Goal: Check status: Check status

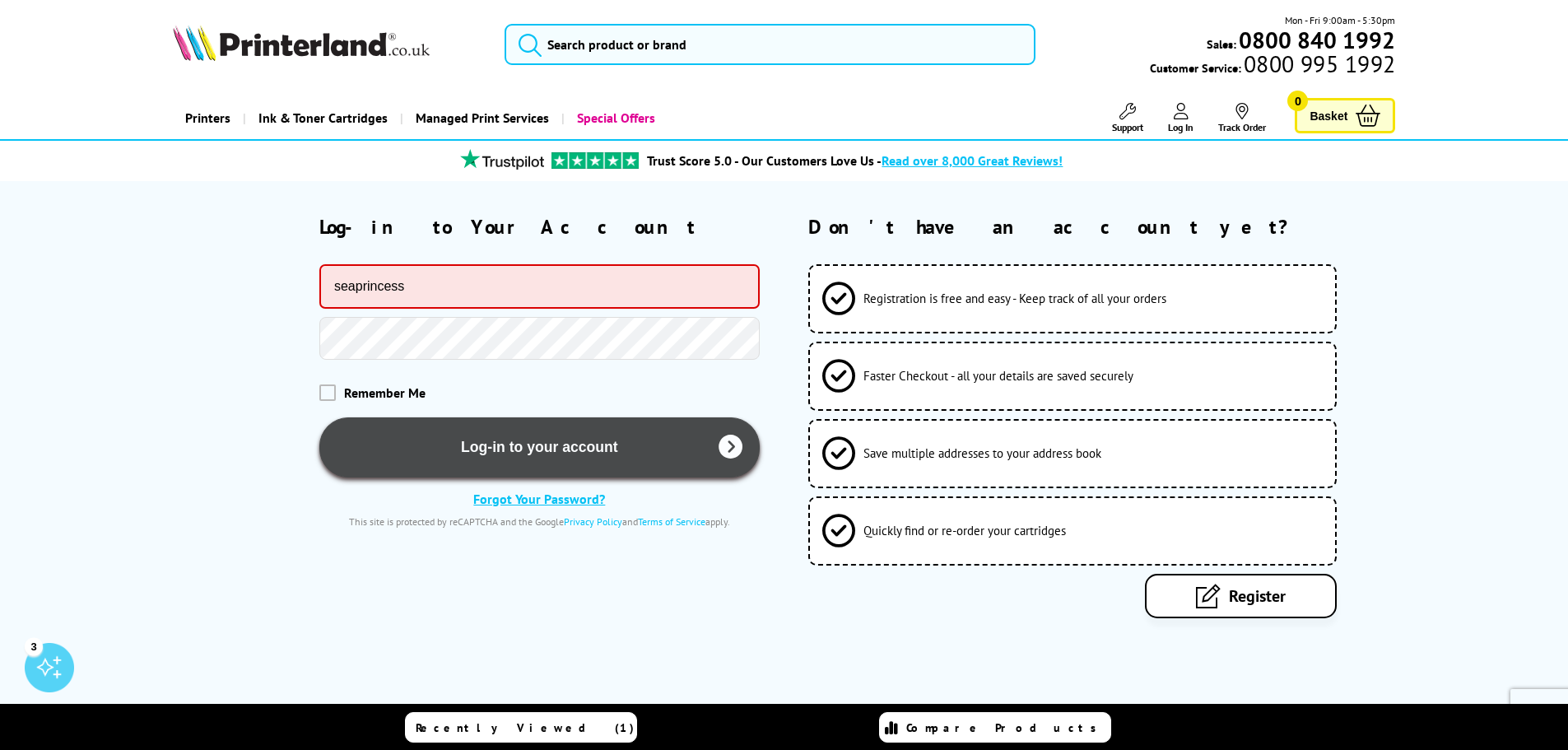
click at [535, 448] on button "Log-in to your account" at bounding box center [539, 447] width 440 height 60
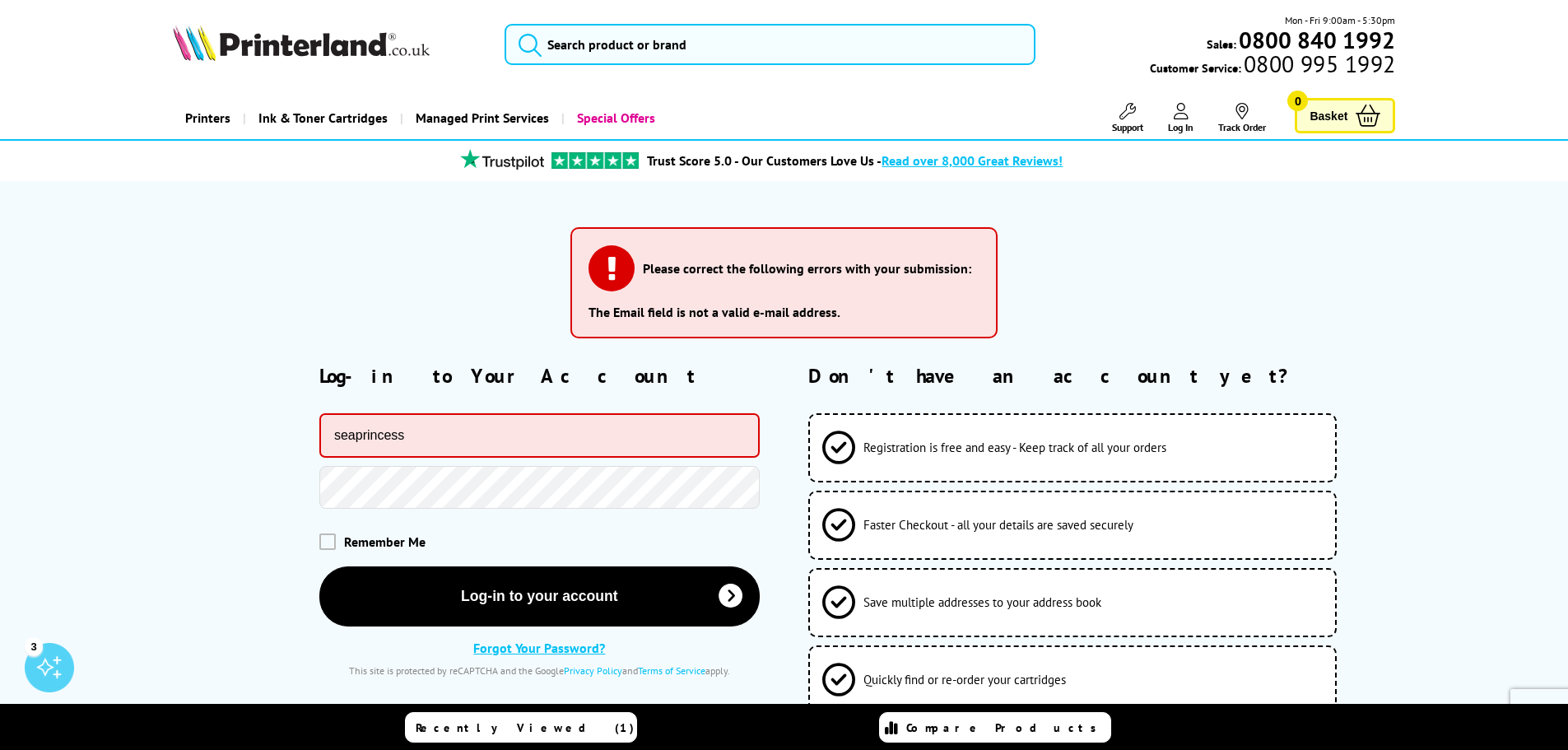
click at [483, 436] on input "seaprincess" at bounding box center [539, 435] width 440 height 45
type input "seaprincess.kb@gmail.com"
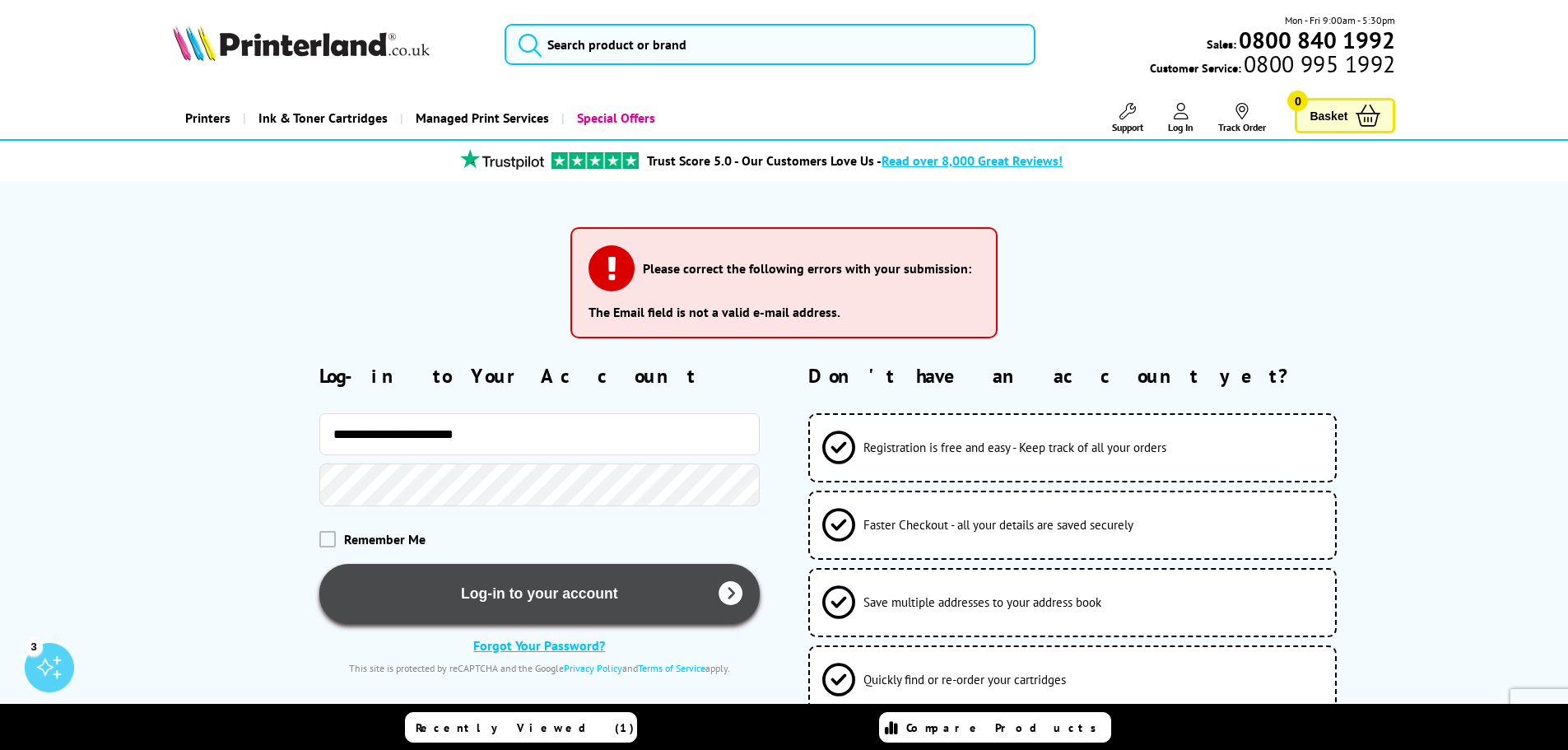
click at [456, 591] on button "Log-in to your account" at bounding box center [539, 594] width 440 height 60
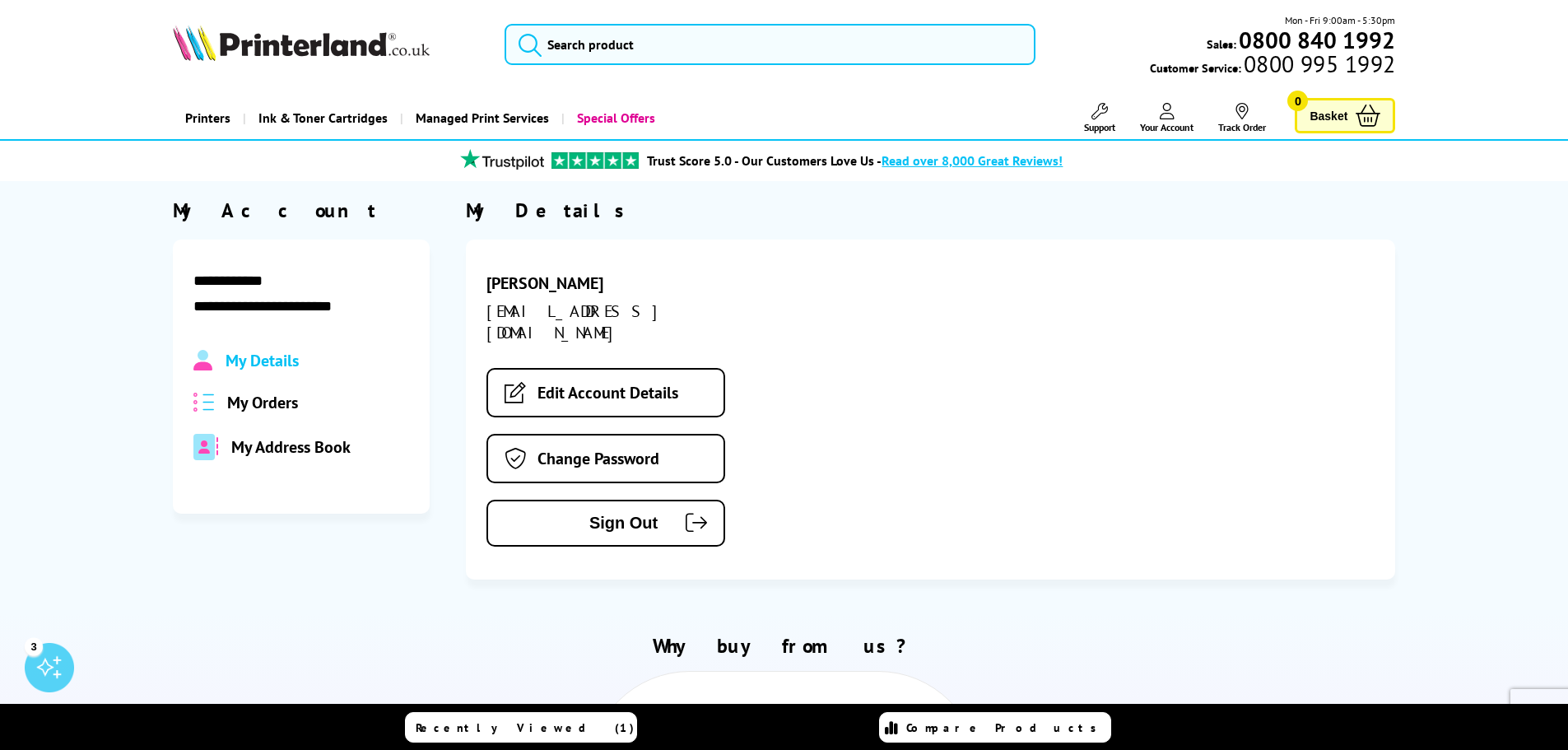
click at [296, 402] on span "My Orders" at bounding box center [262, 402] width 71 height 21
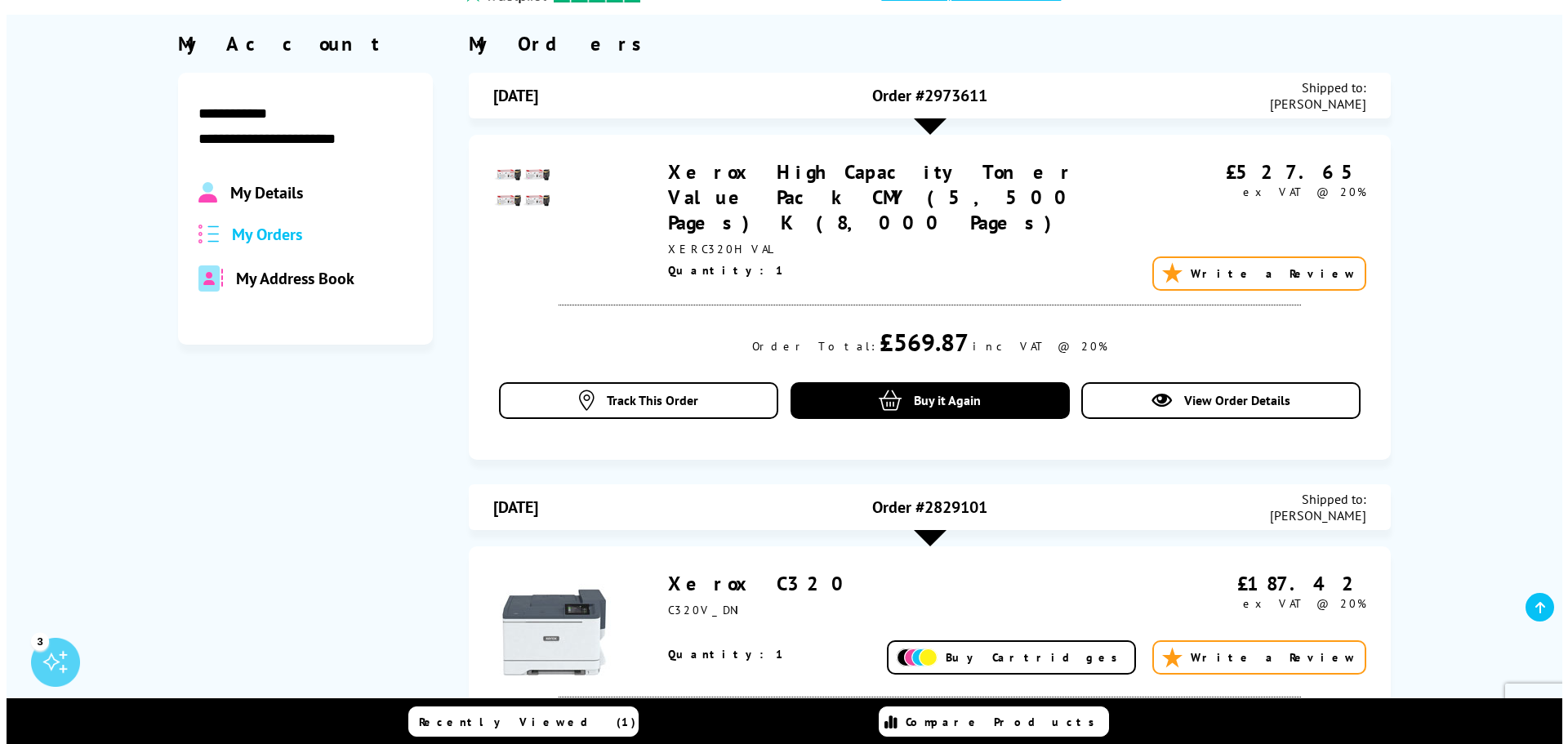
scroll to position [163, 0]
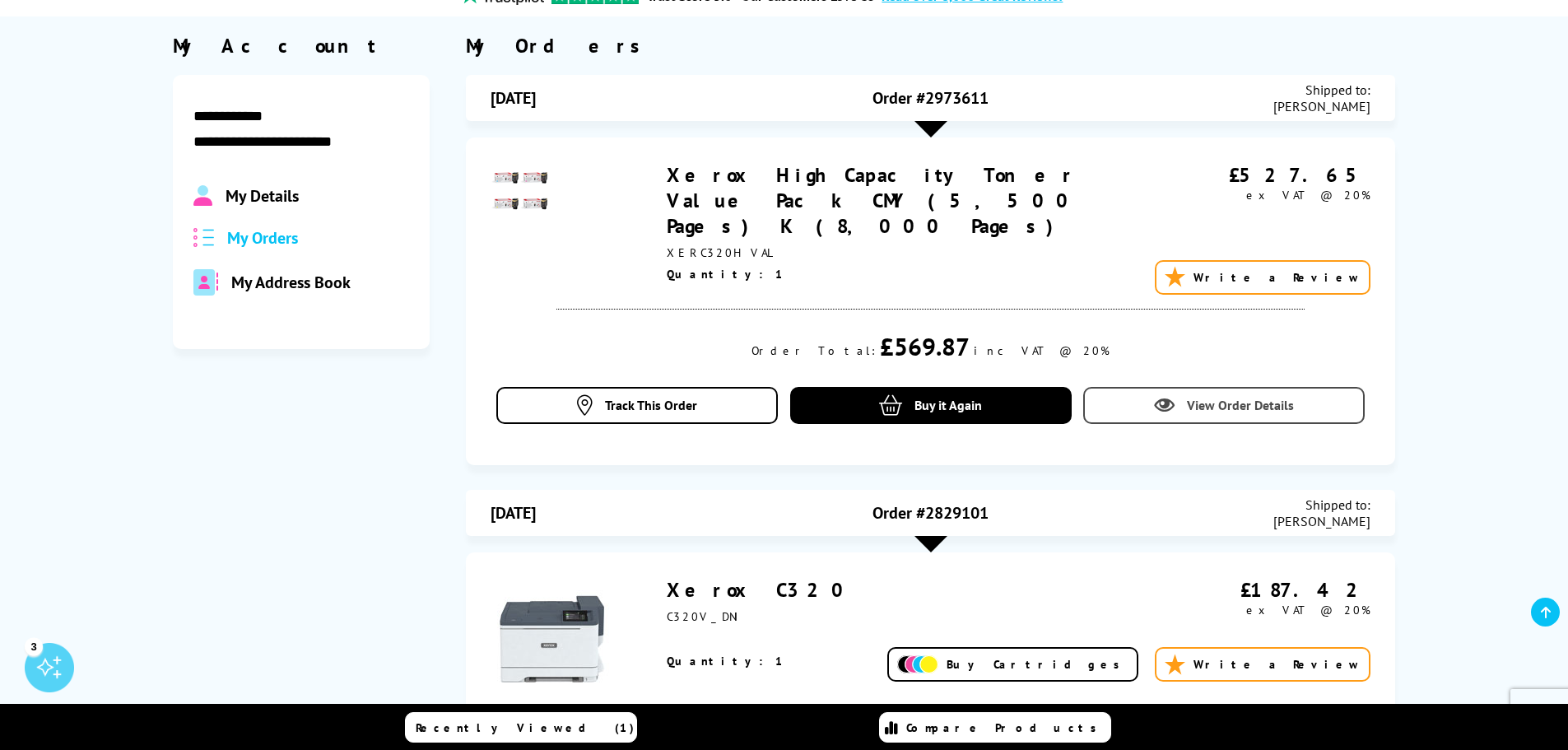
click at [1228, 397] on span "View Order Details" at bounding box center [1240, 405] width 107 height 16
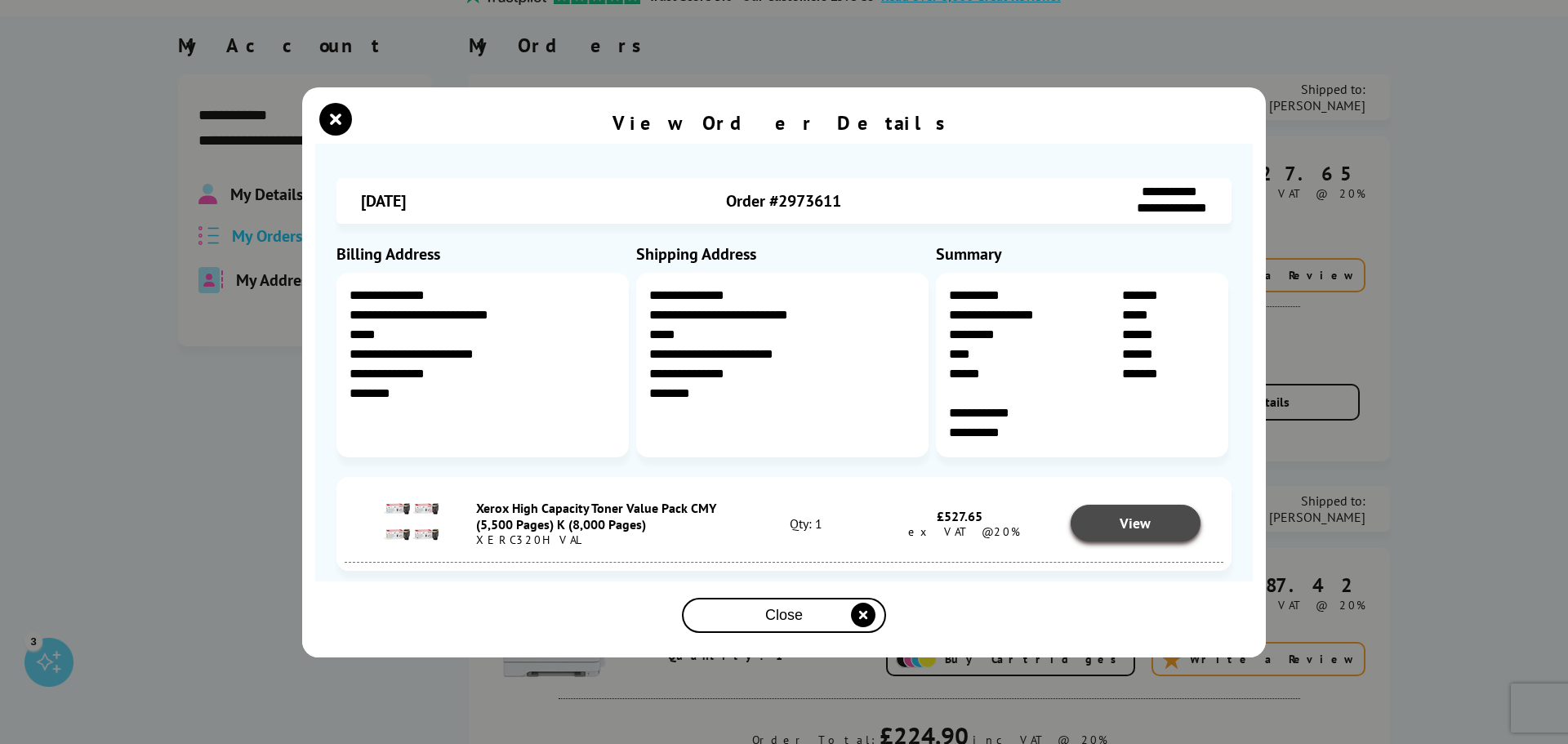
click at [1151, 525] on link "View" at bounding box center [1136, 523] width 131 height 37
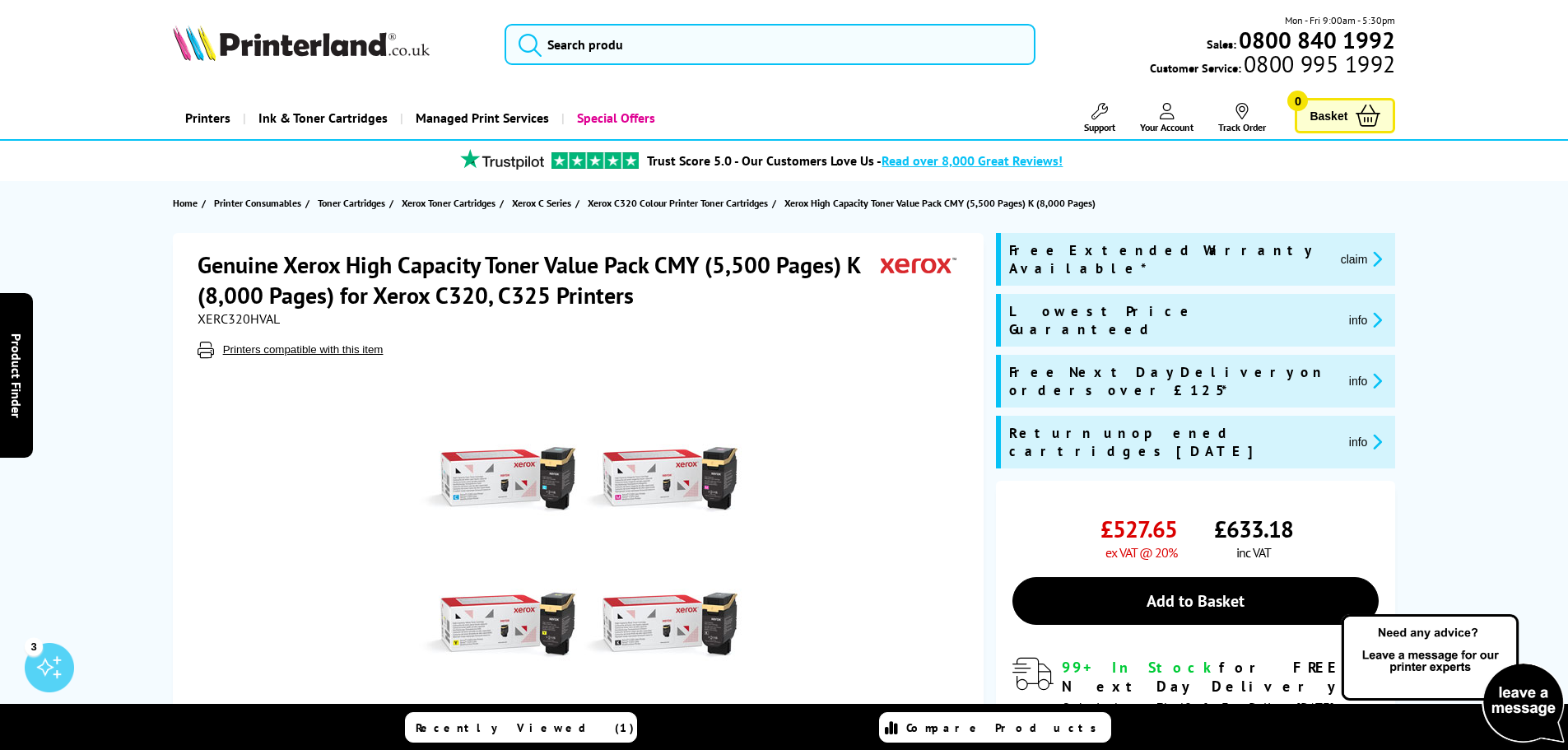
click at [1160, 122] on span "Your Account" at bounding box center [1166, 127] width 53 height 12
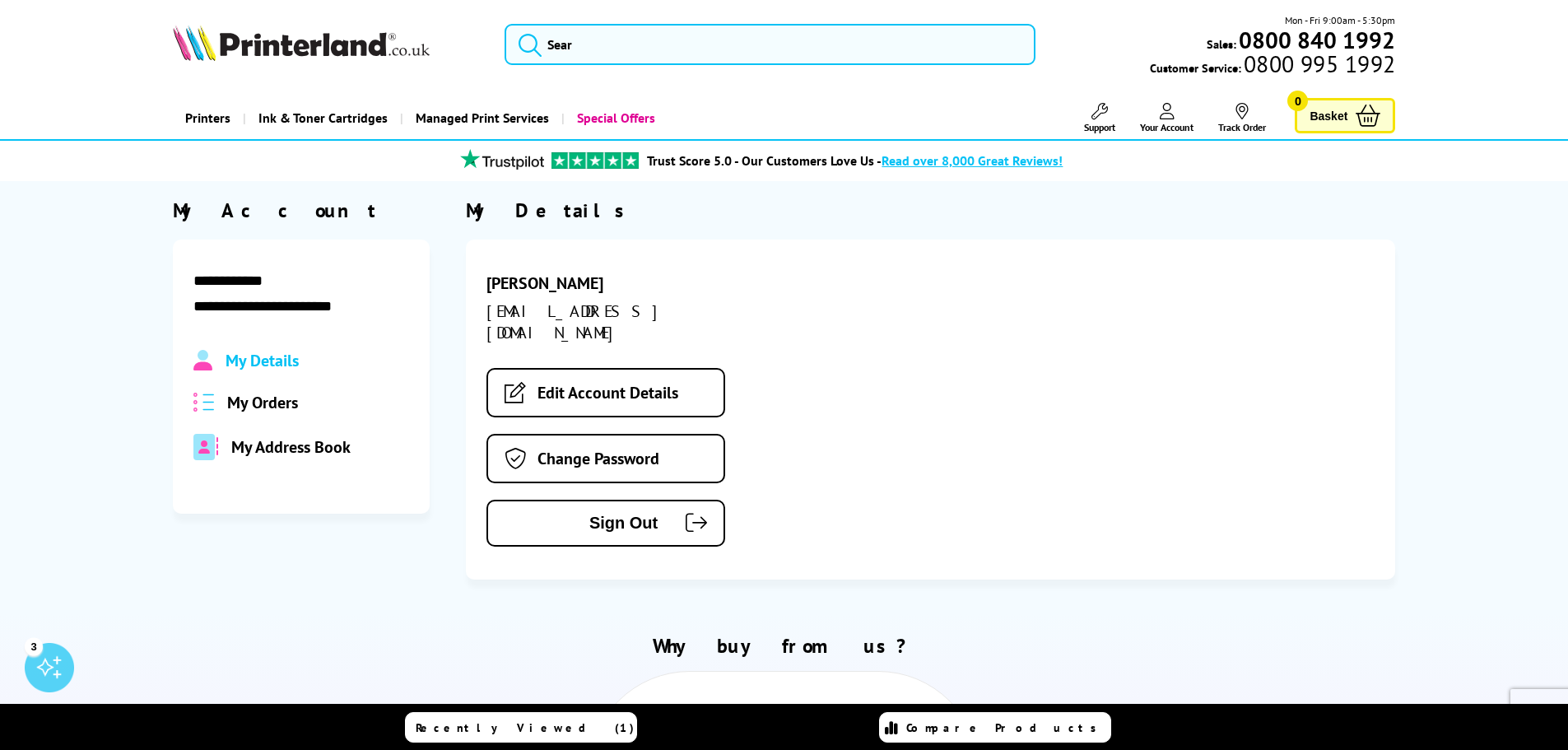
click at [284, 399] on span "My Orders" at bounding box center [262, 402] width 71 height 21
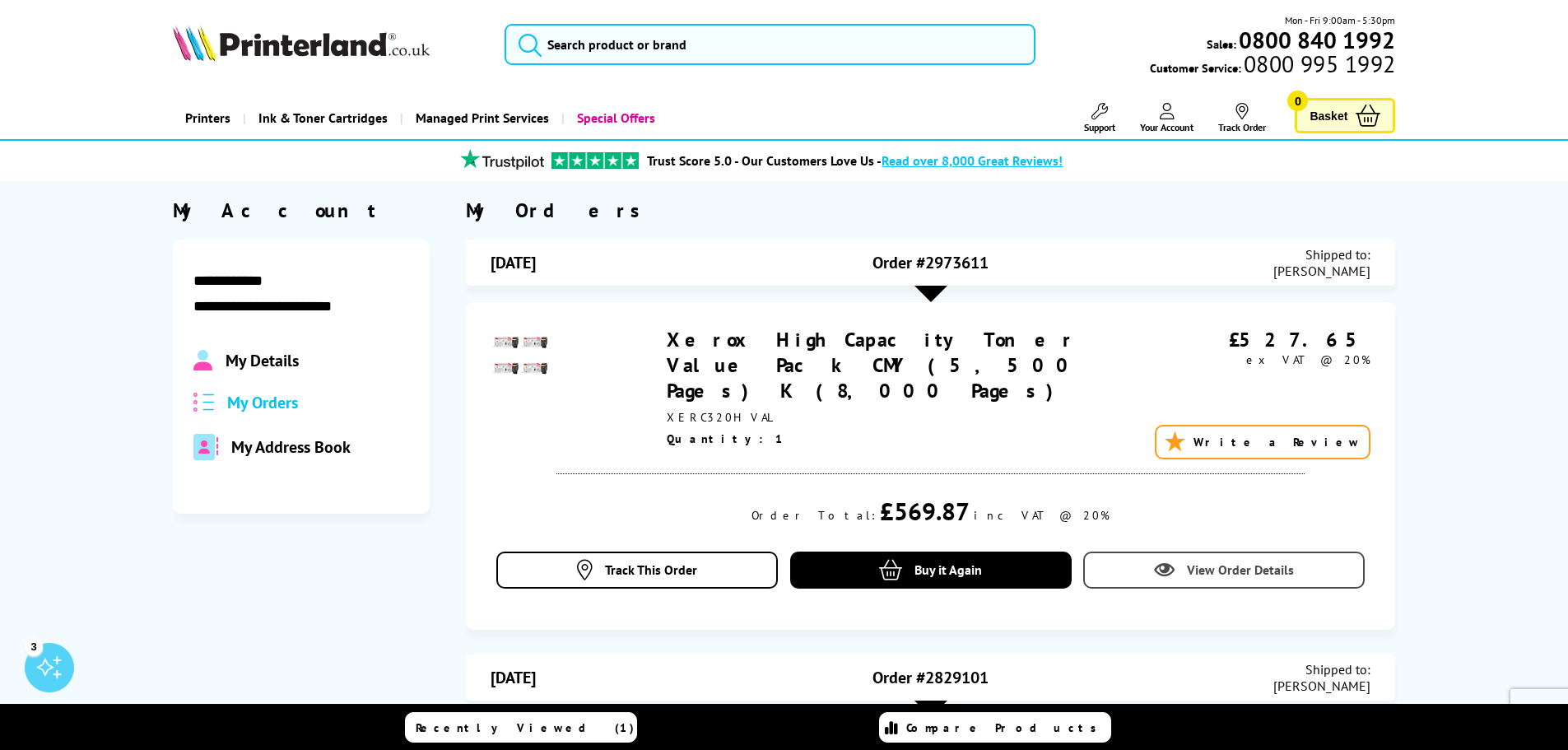
click at [1228, 561] on span "View Order Details" at bounding box center [1240, 569] width 107 height 16
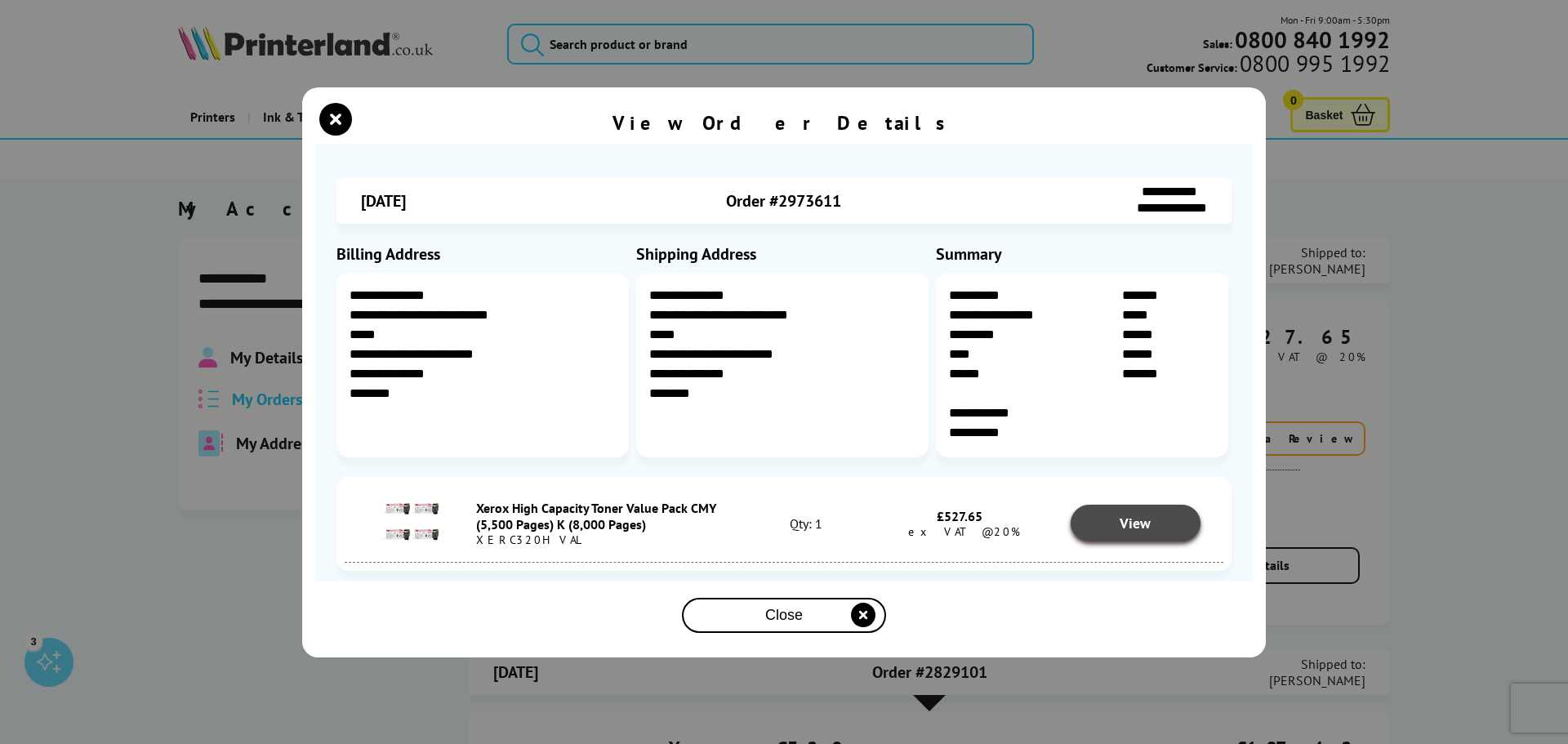
click at [1135, 516] on span "View" at bounding box center [1134, 523] width 31 height 19
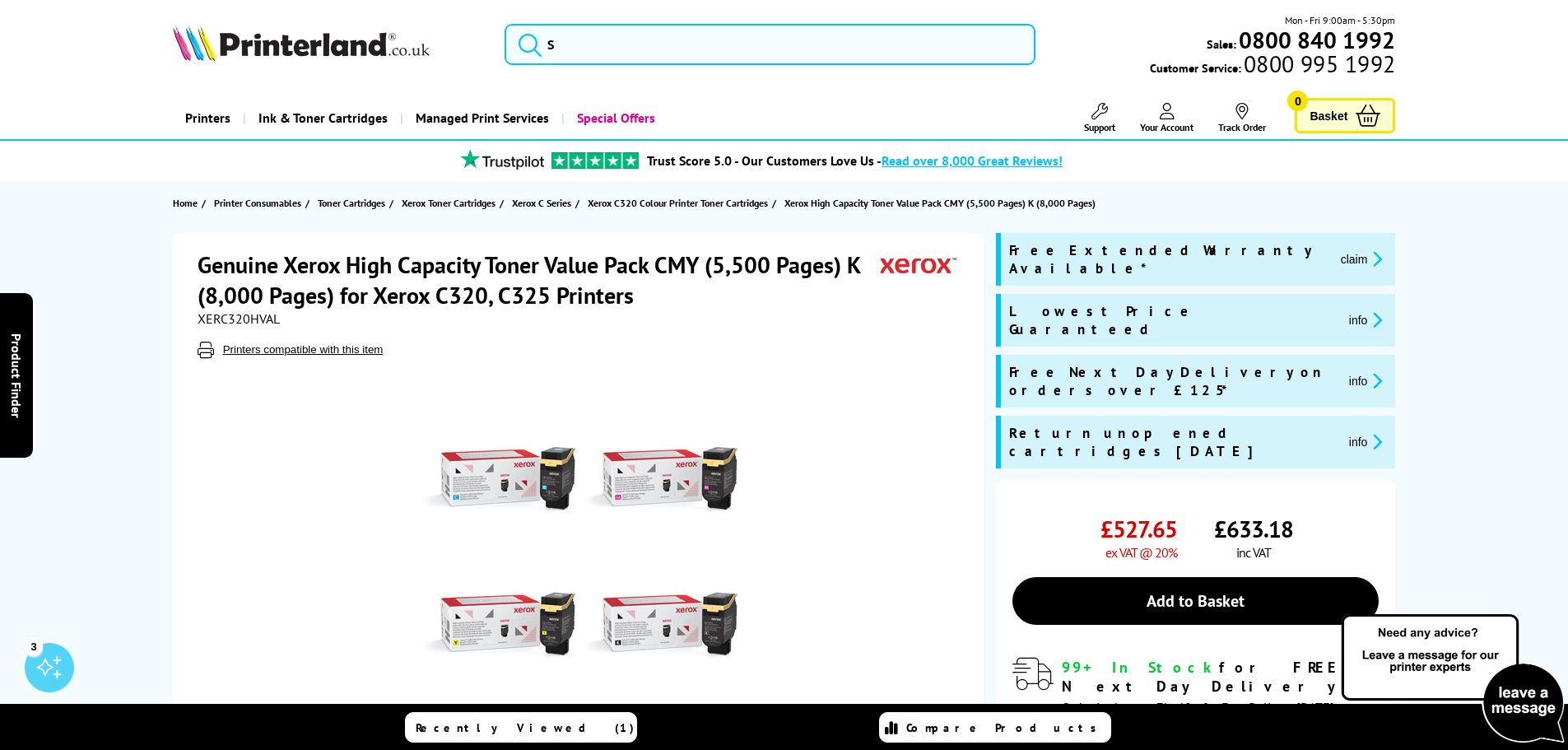
click at [17, 406] on span "Product Finder" at bounding box center [16, 374] width 16 height 85
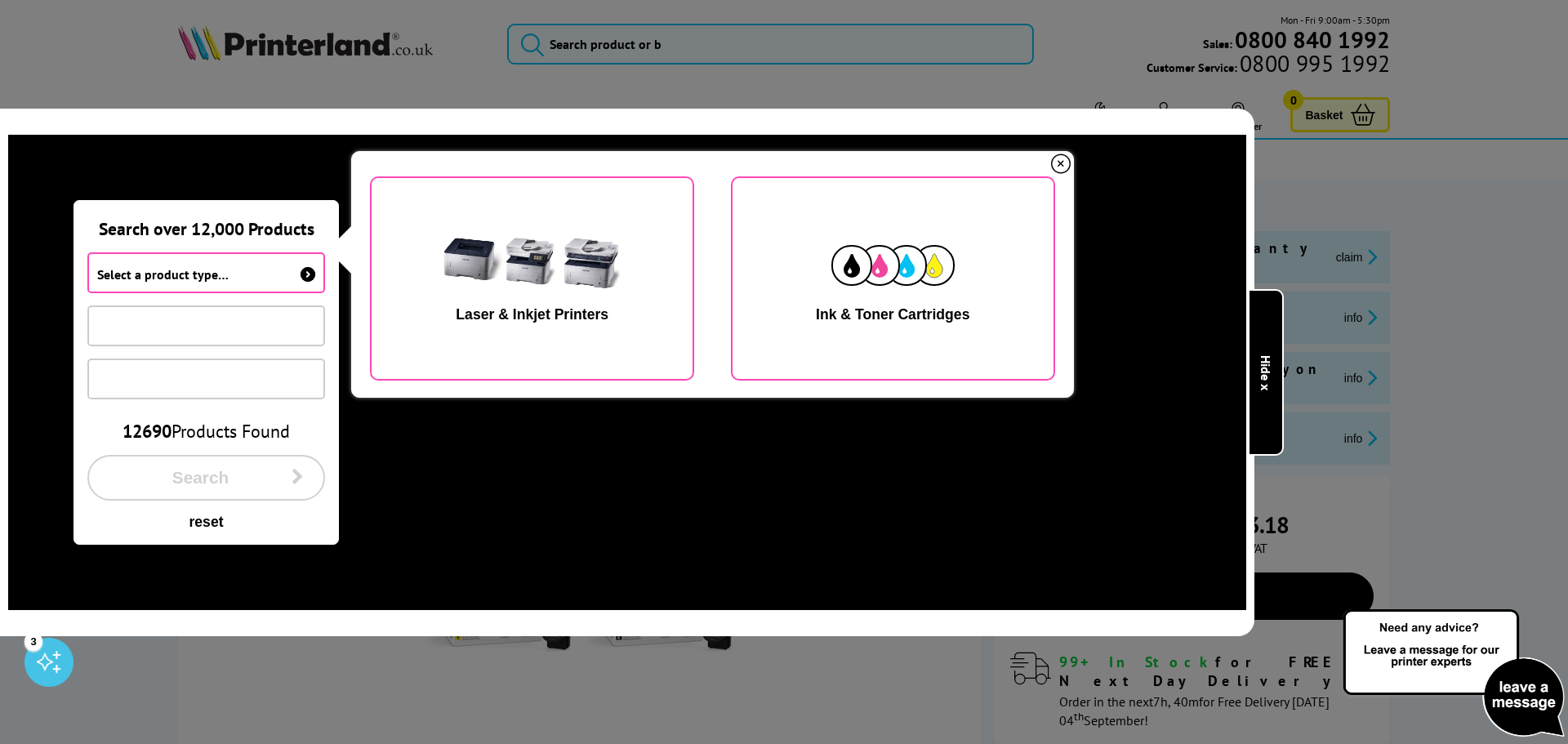
click at [1445, 288] on div at bounding box center [784, 372] width 1568 height 744
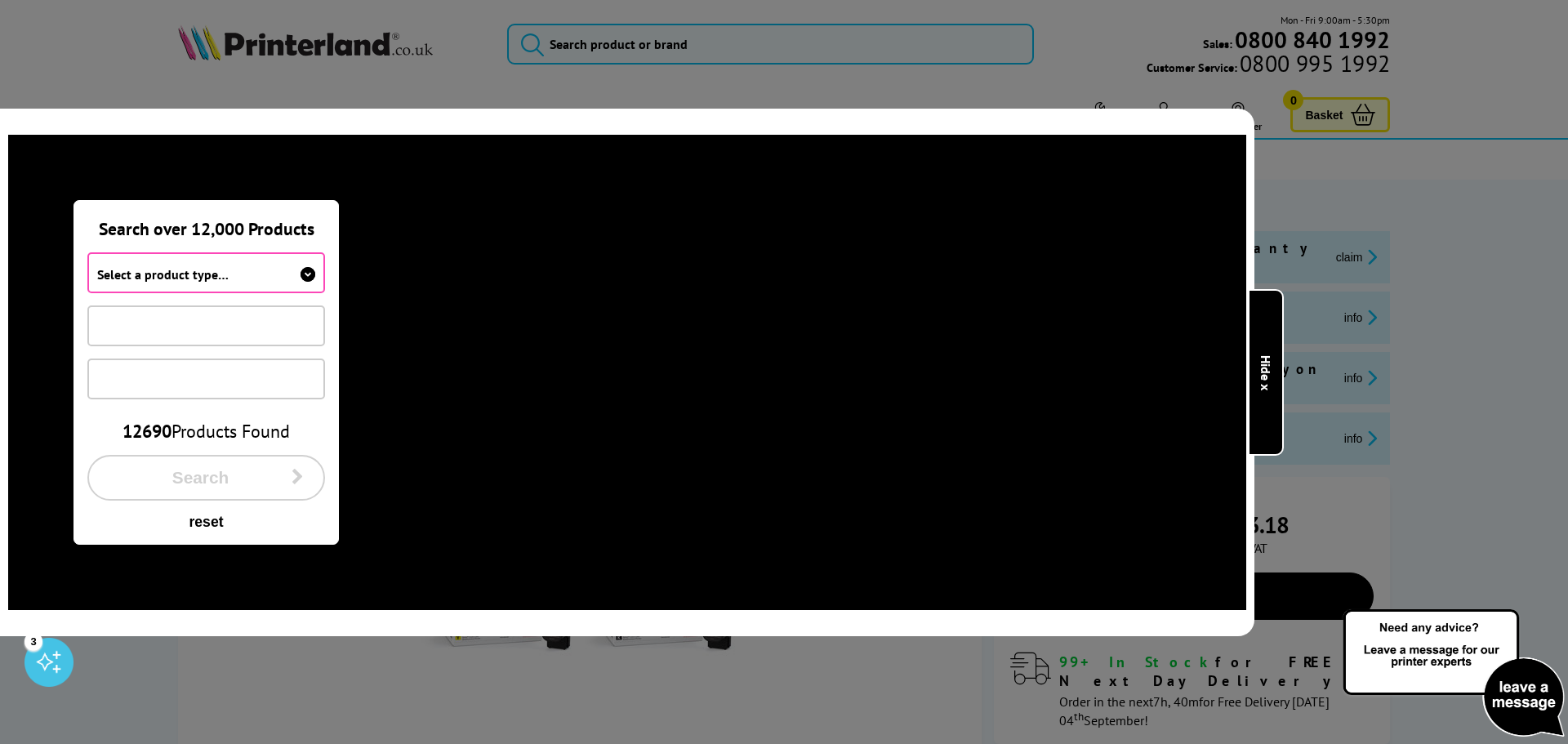
click at [1309, 196] on div at bounding box center [784, 372] width 1568 height 744
click at [1264, 357] on b "Hide x" at bounding box center [1265, 371] width 16 height 35
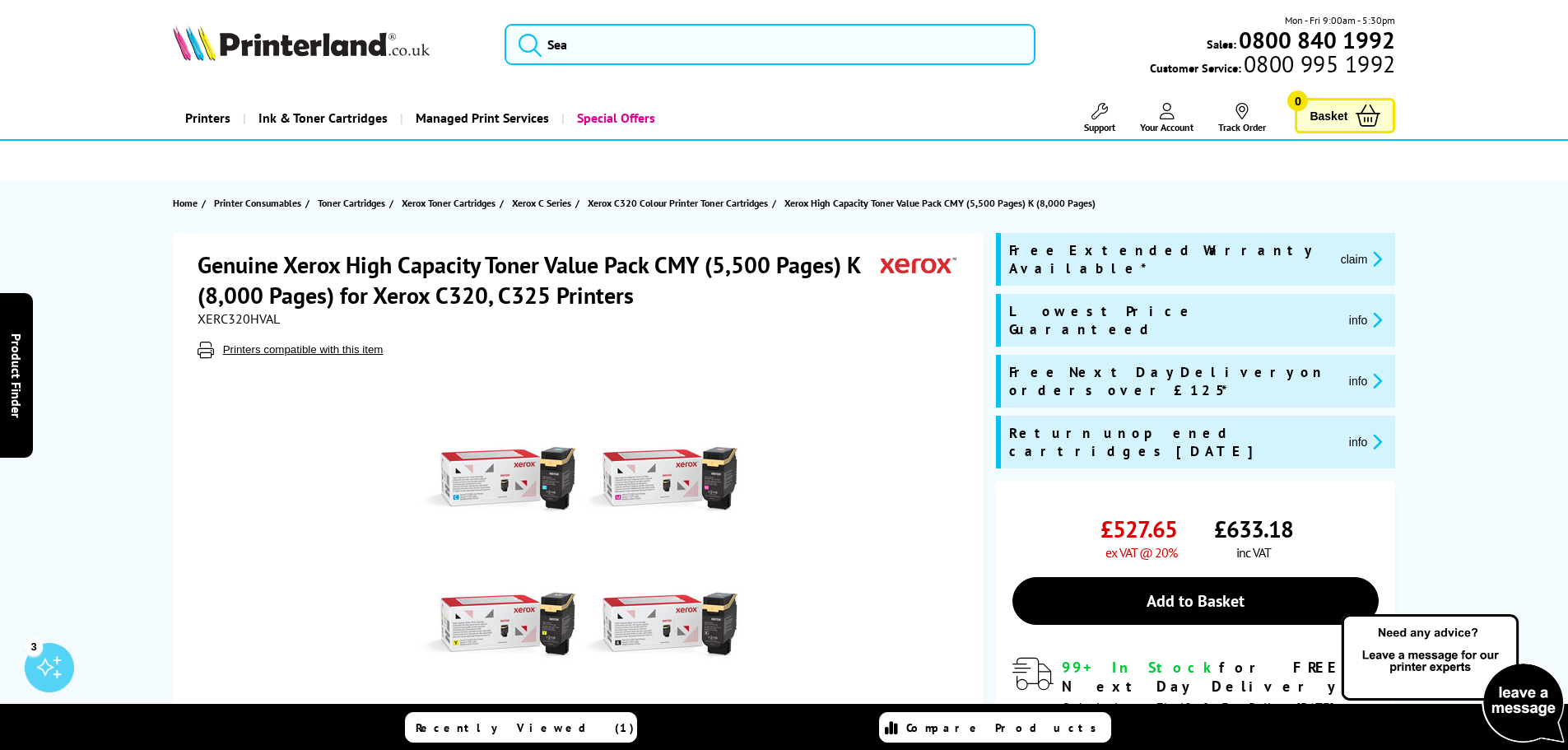
click at [1164, 123] on span "Your Account" at bounding box center [1166, 127] width 53 height 12
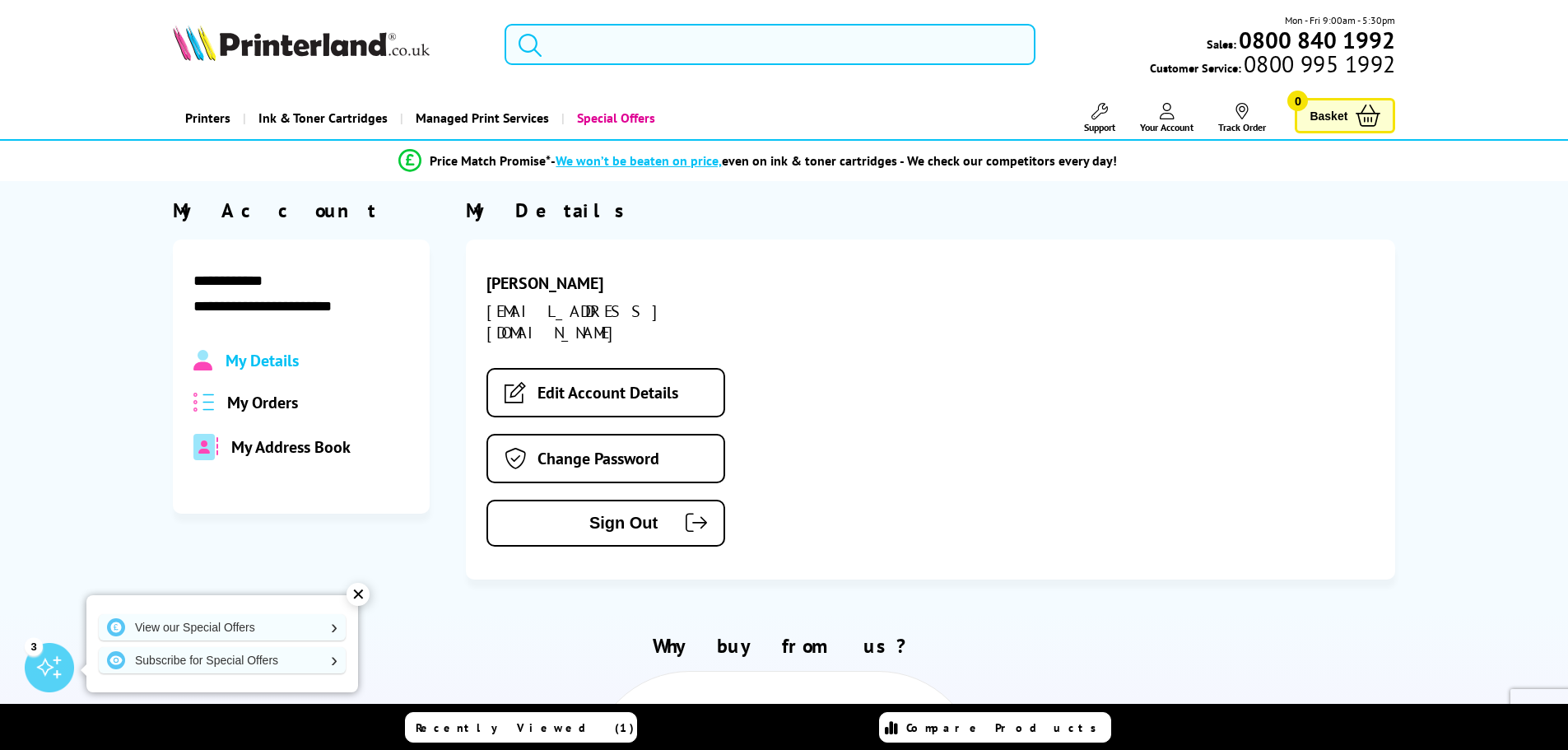
click at [263, 356] on span "My Details" at bounding box center [261, 360] width 73 height 21
click at [265, 403] on span "My Orders" at bounding box center [262, 402] width 71 height 21
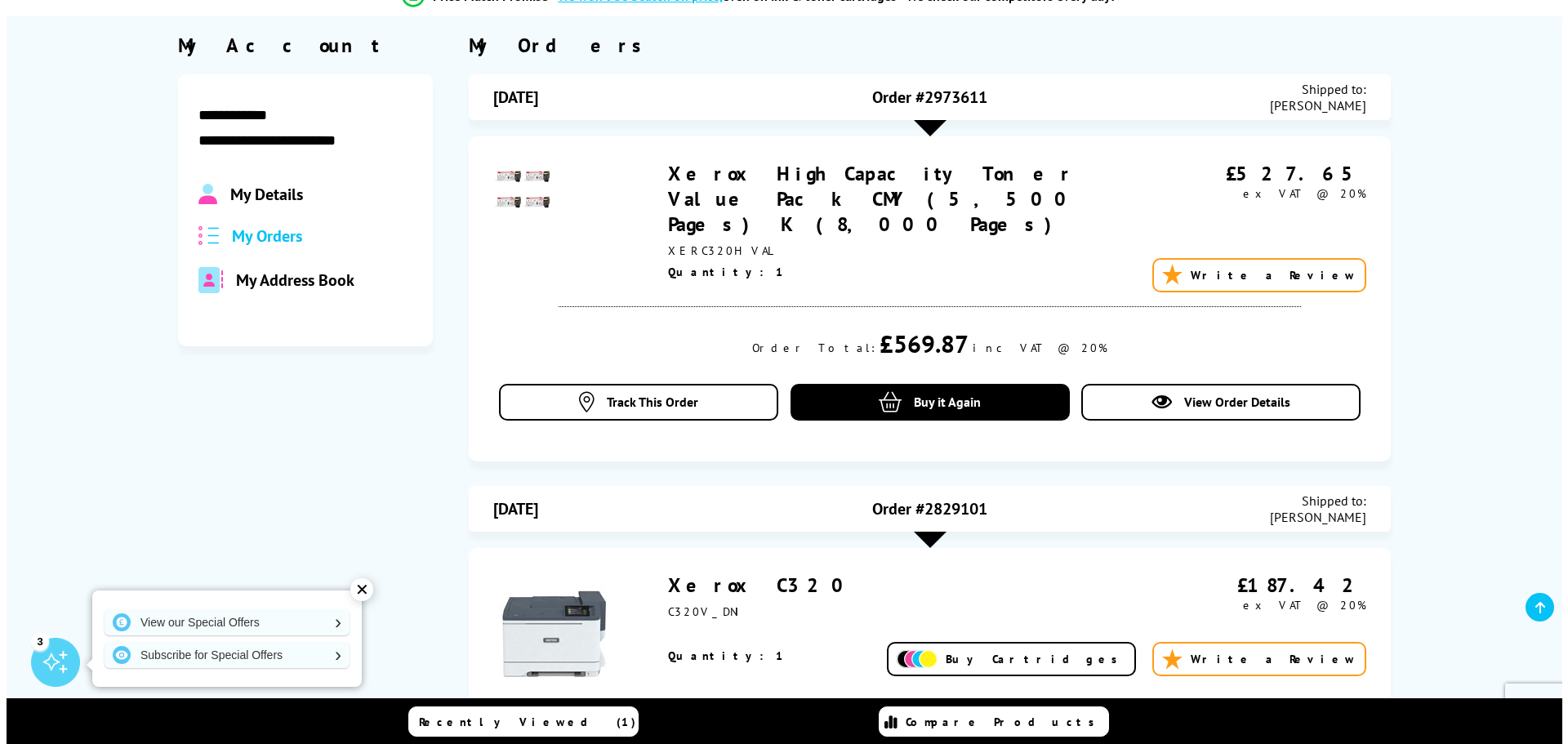
scroll to position [245, 0]
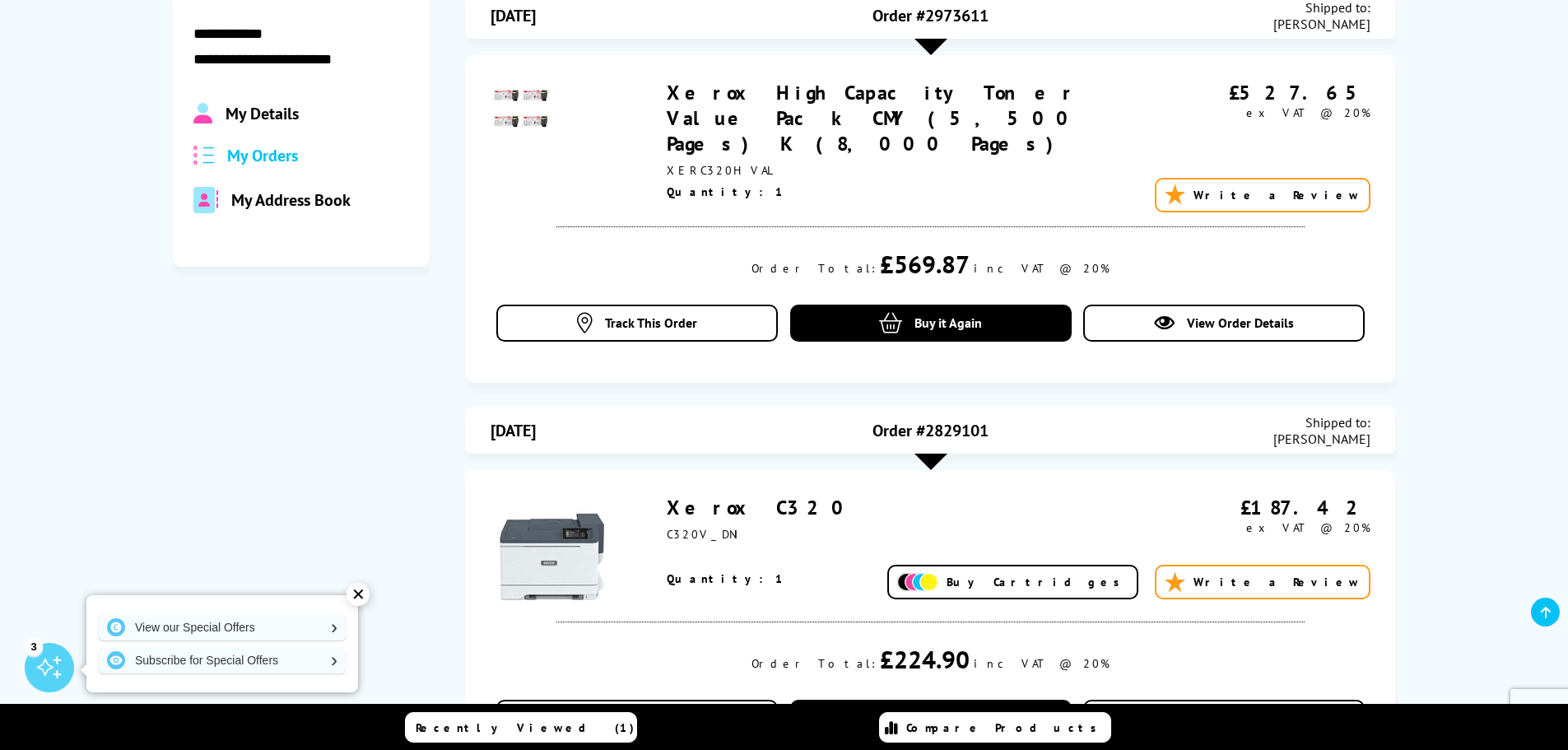
click at [930, 49] on div at bounding box center [930, 47] width 32 height 16
click at [1188, 314] on span "View Order Details" at bounding box center [1240, 322] width 107 height 16
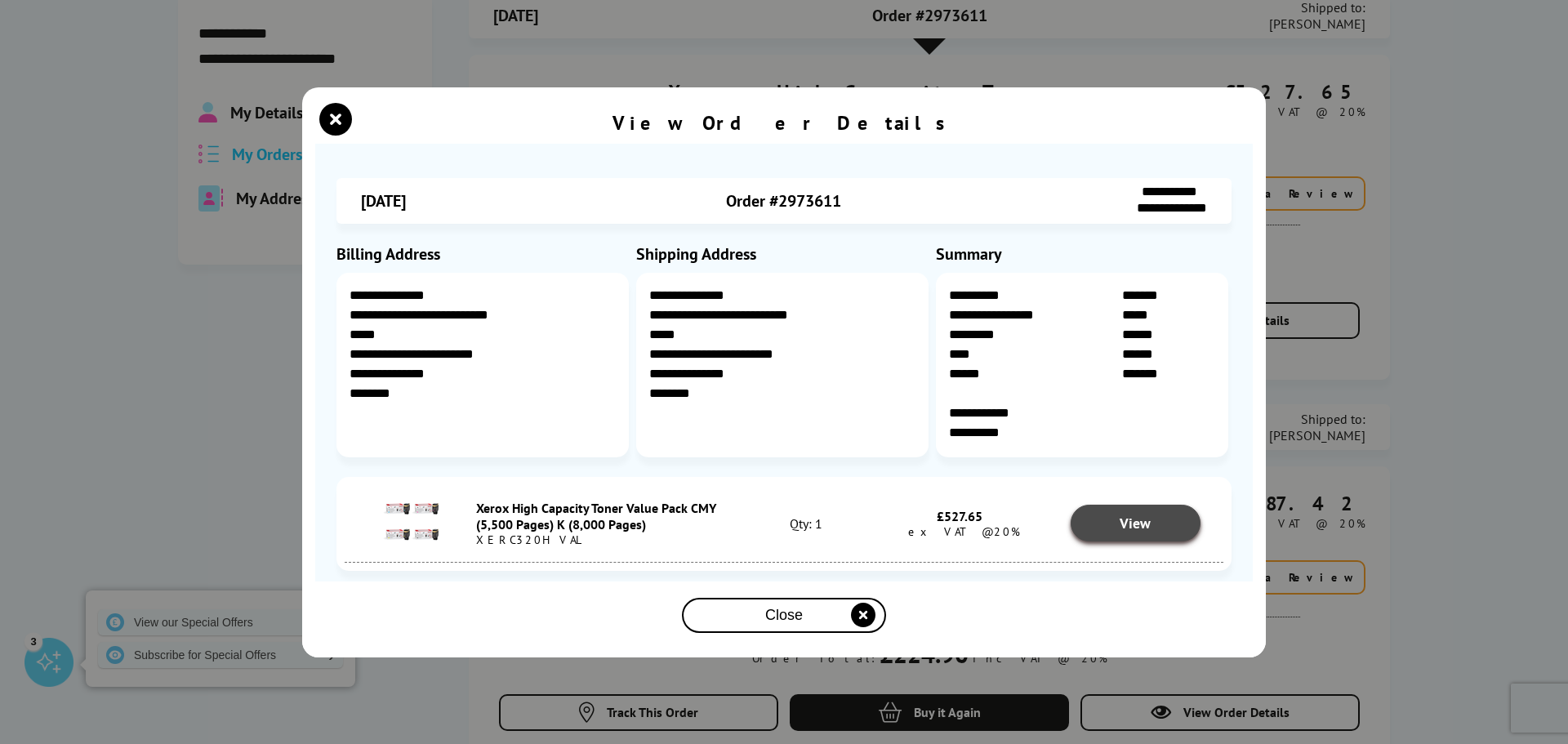
click at [1106, 533] on link "View" at bounding box center [1136, 523] width 131 height 37
